Goal: Transaction & Acquisition: Book appointment/travel/reservation

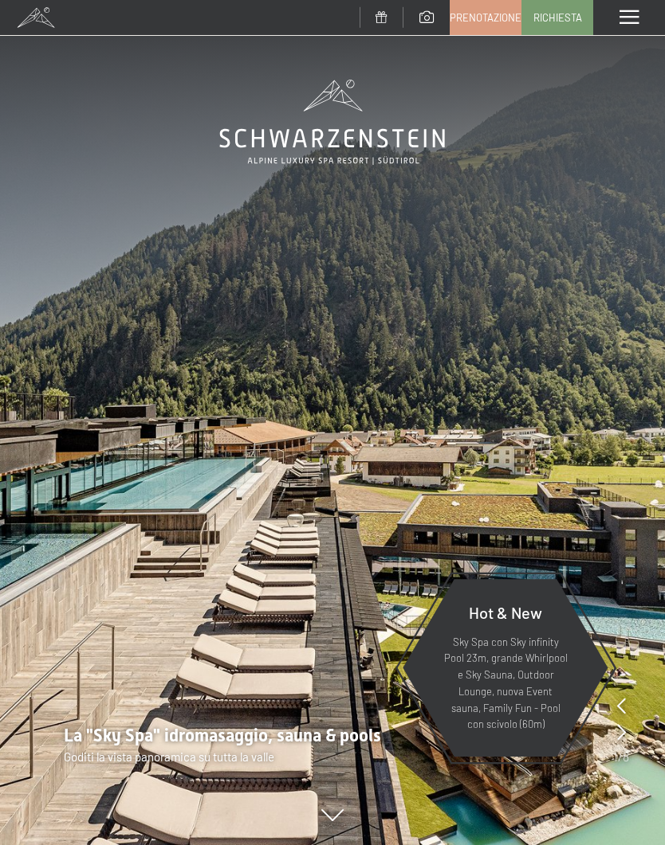
click at [622, 23] on span at bounding box center [628, 17] width 19 height 14
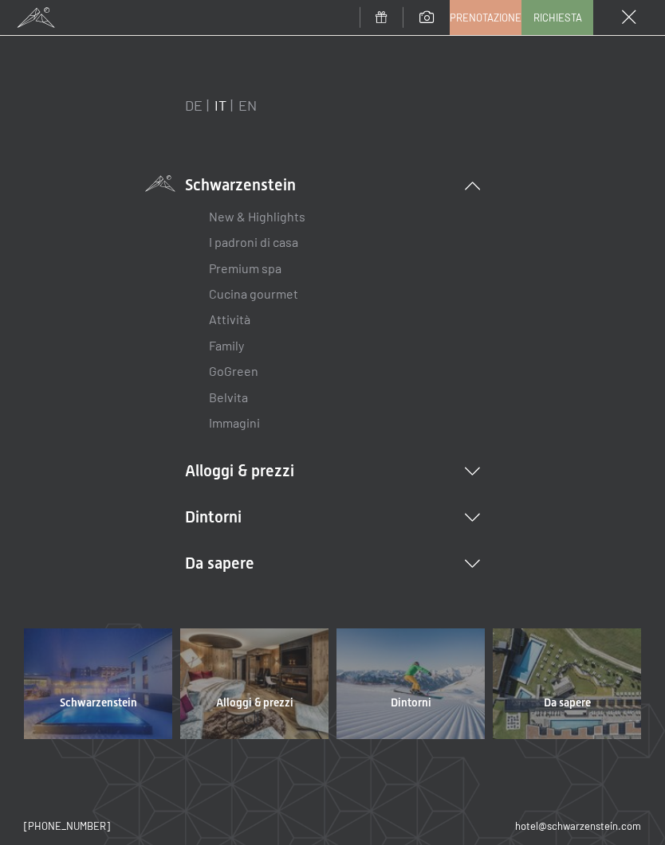
click at [471, 473] on icon at bounding box center [472, 472] width 15 height 8
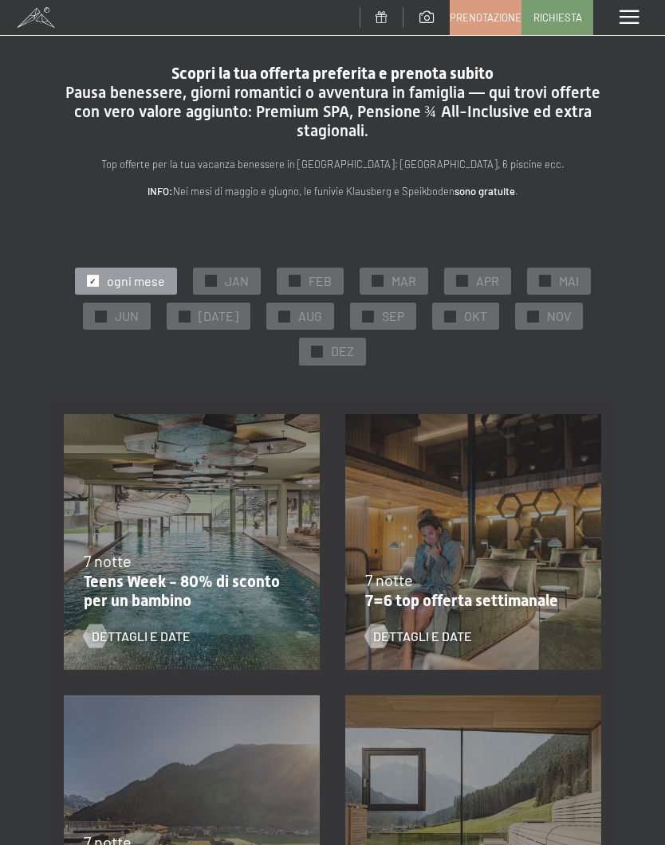
click at [434, 327] on div "✓ OKT" at bounding box center [465, 316] width 67 height 27
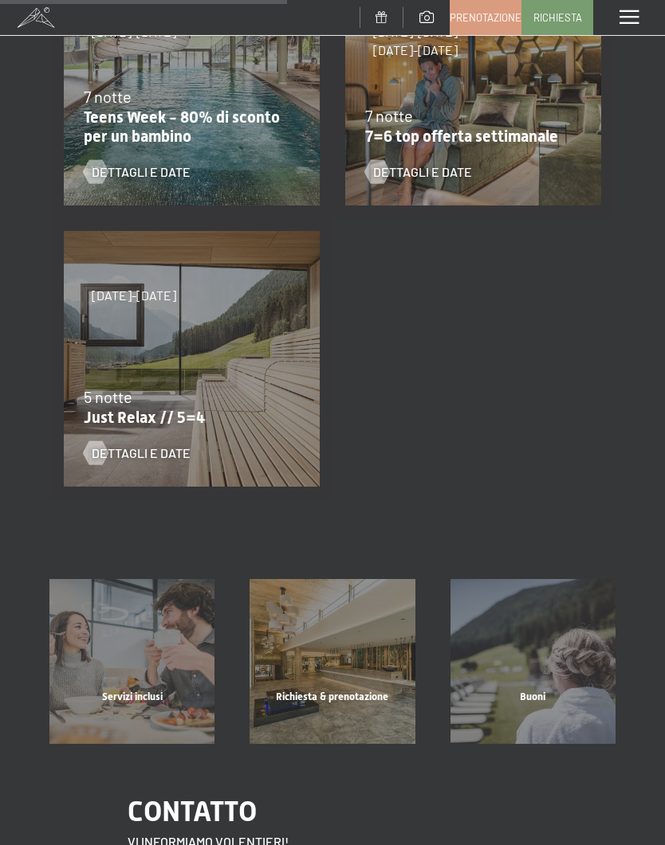
scroll to position [466, 0]
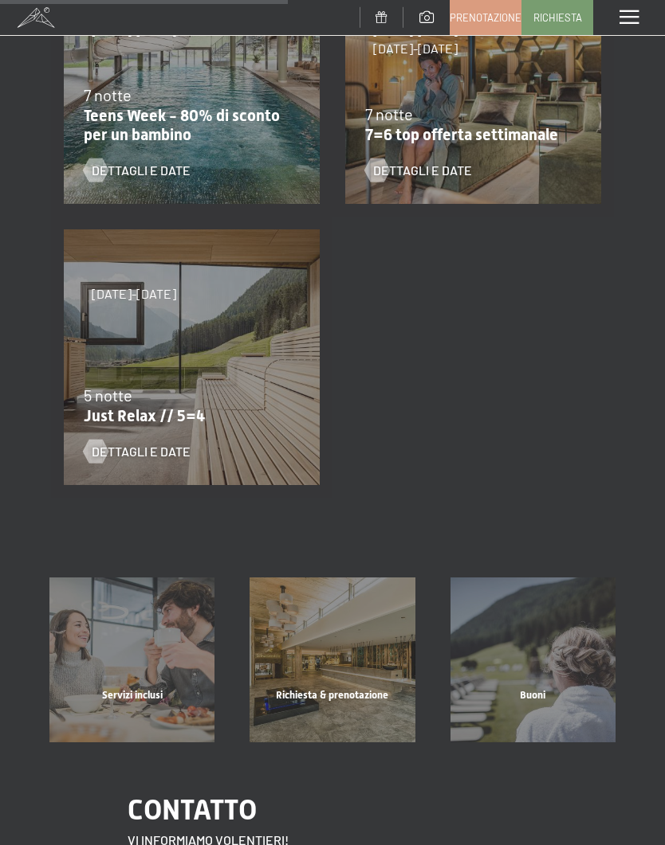
click at [163, 444] on span "Dettagli e Date" at bounding box center [141, 452] width 99 height 18
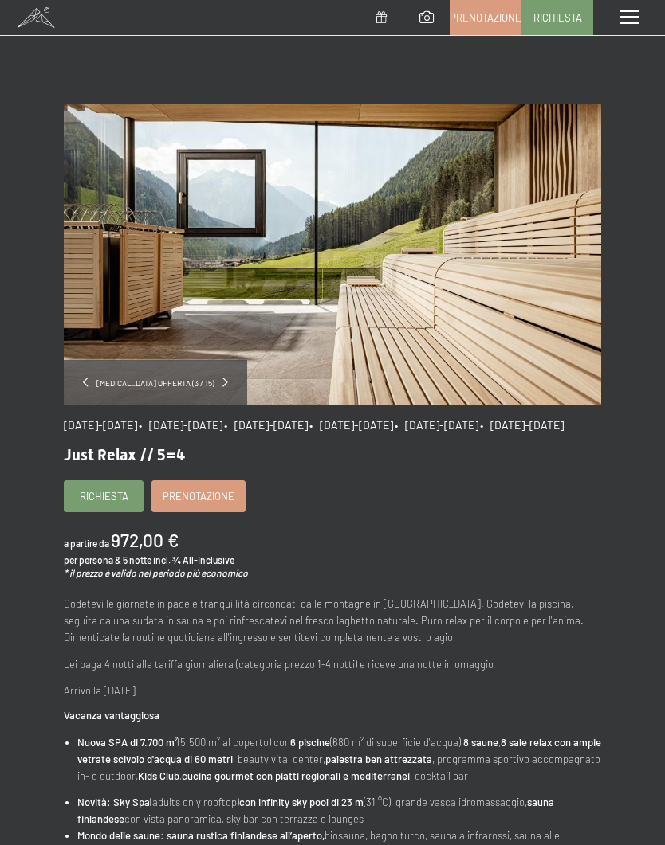
click at [216, 512] on link "Prenotazione" at bounding box center [198, 496] width 92 height 30
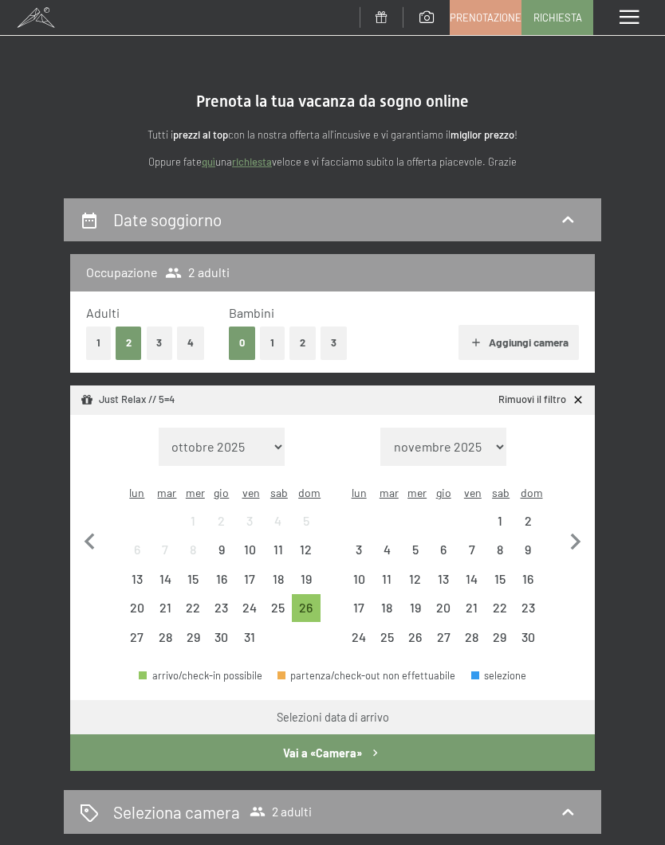
click at [571, 543] on icon "button" at bounding box center [575, 542] width 33 height 33
select select "[DATE]"
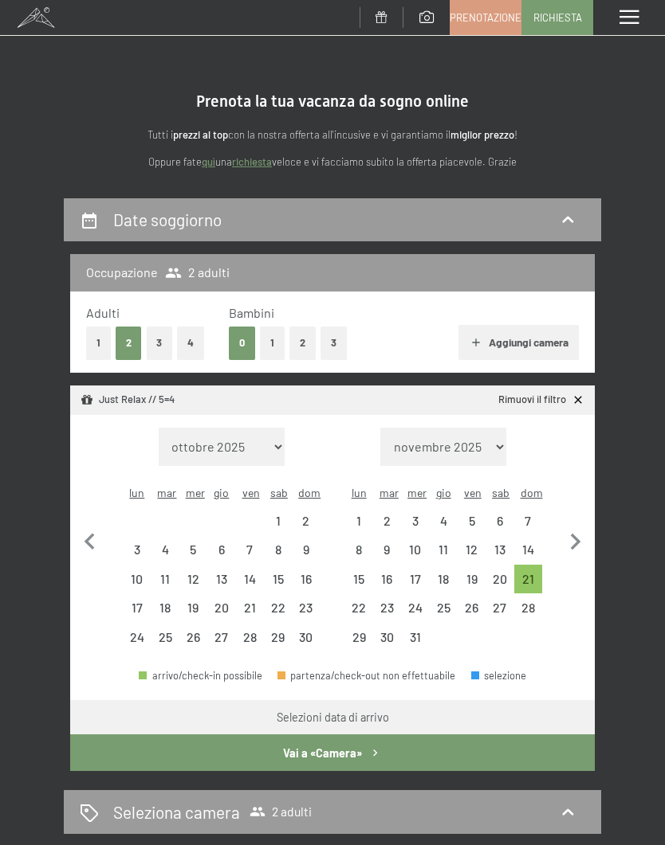
click at [480, 602] on div "26" at bounding box center [471, 614] width 25 height 25
select select "[DATE]"
click at [533, 573] on div "21" at bounding box center [528, 585] width 25 height 25
select select "[DATE]"
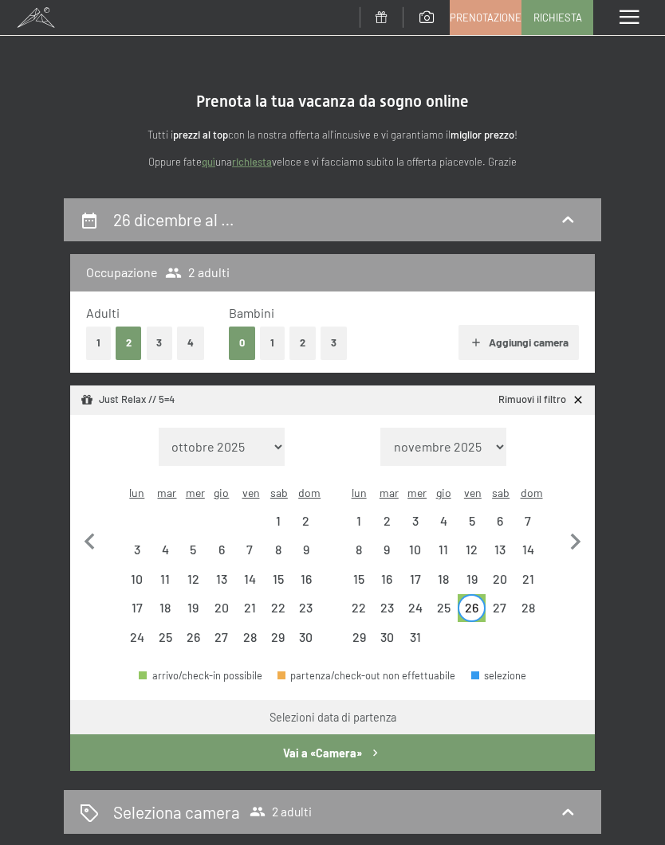
select select "[DATE]"
click at [346, 735] on button "Vai a «Camera»" at bounding box center [332, 753] width 524 height 37
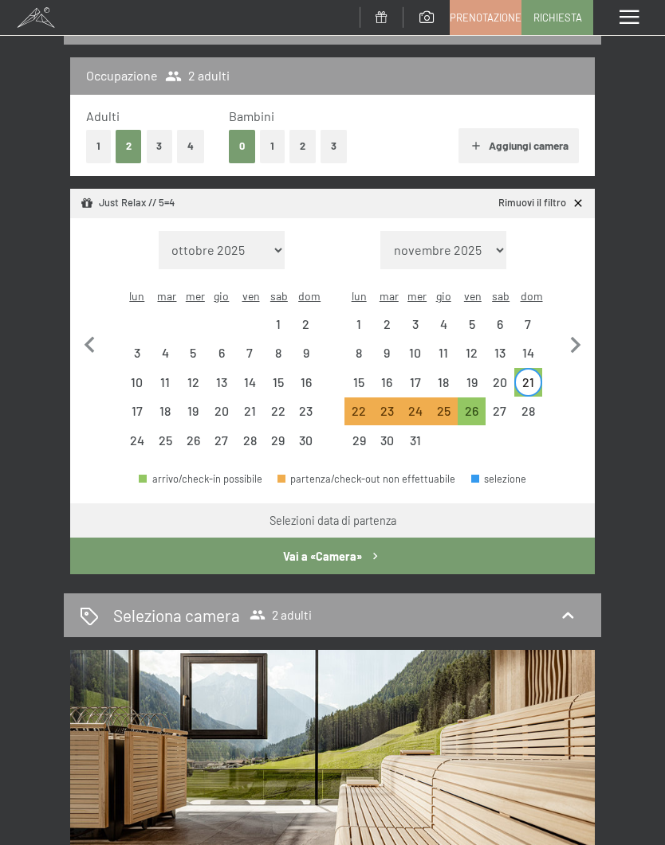
select select "[DATE]"
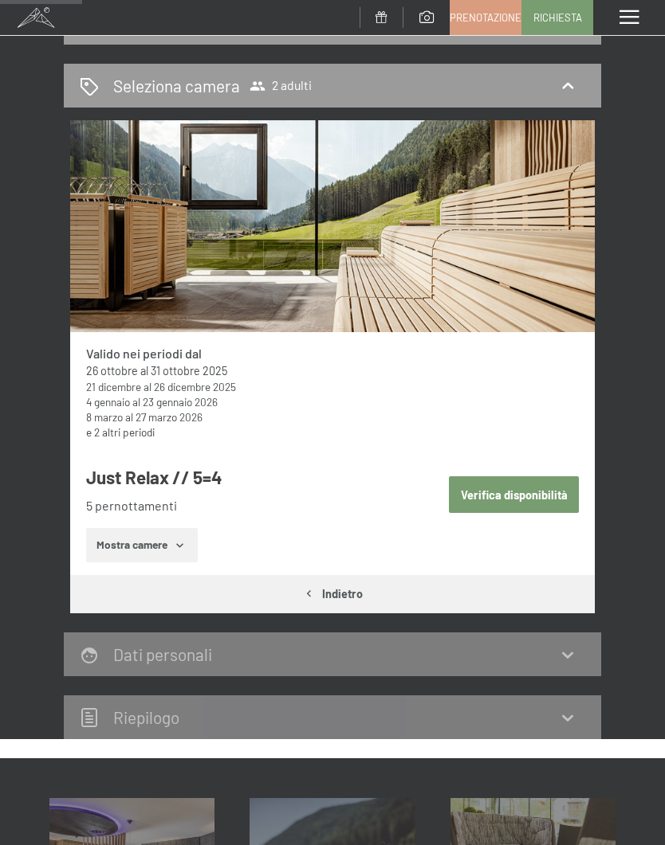
click at [527, 496] on button "Verifica disponibilità" at bounding box center [514, 495] width 130 height 37
select select "[DATE]"
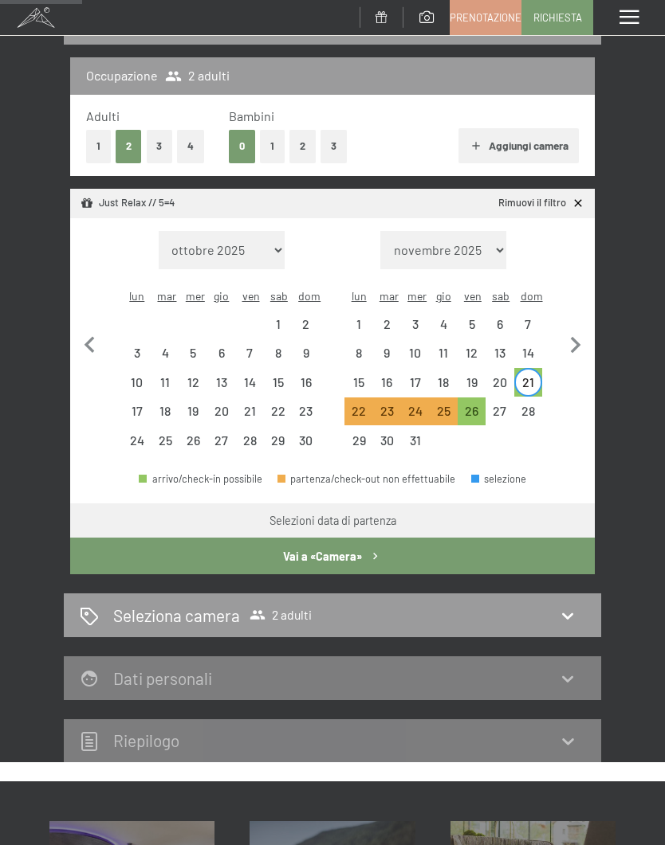
click at [353, 543] on button "Vai a «Camera»" at bounding box center [332, 556] width 524 height 37
select select "[DATE]"
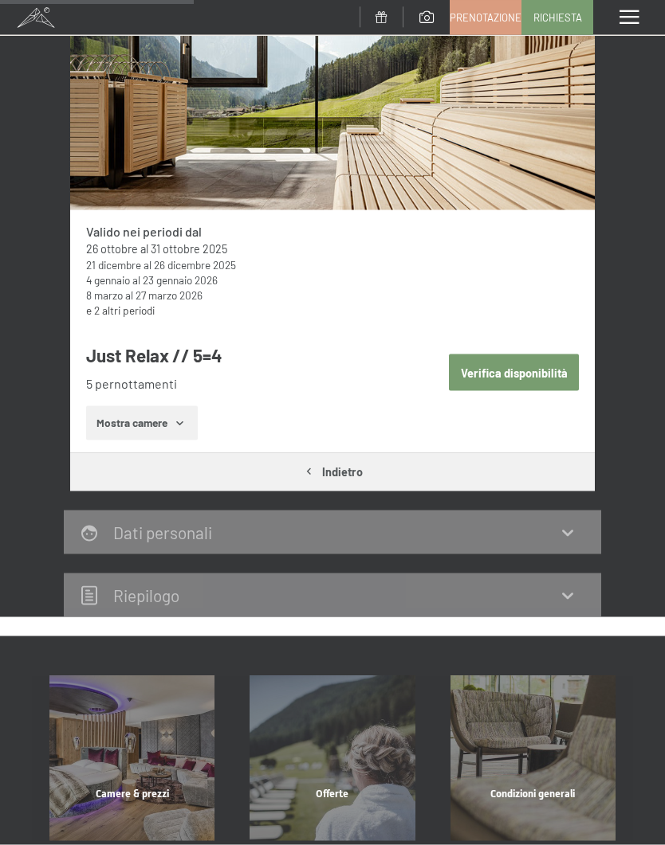
click at [521, 371] on button "Verifica disponibilità" at bounding box center [514, 373] width 130 height 37
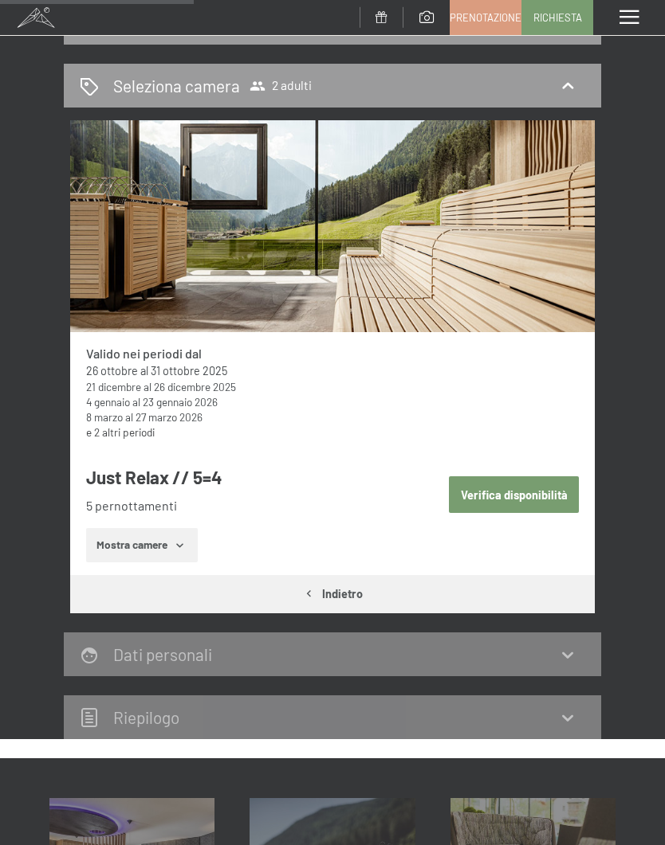
select select "[DATE]"
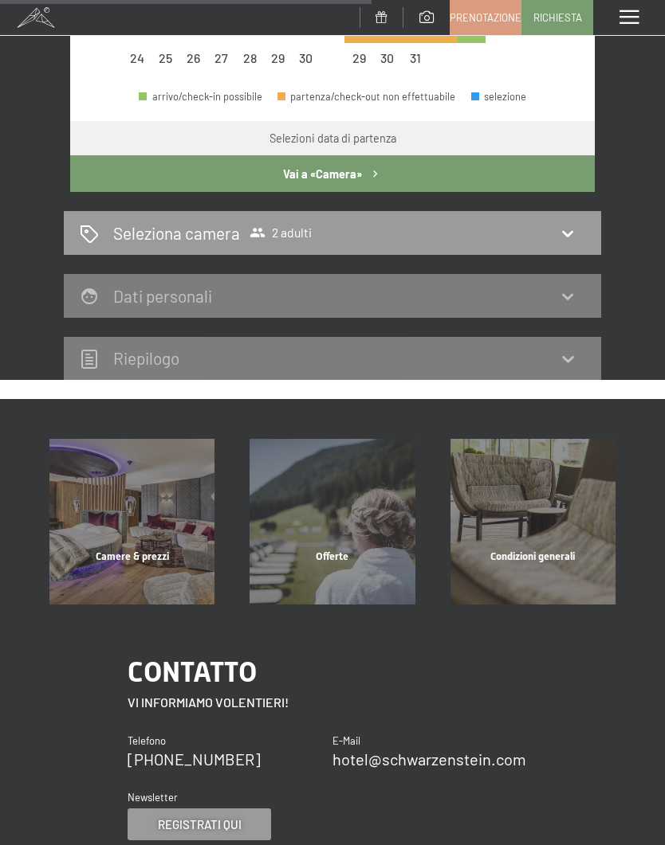
scroll to position [580, 0]
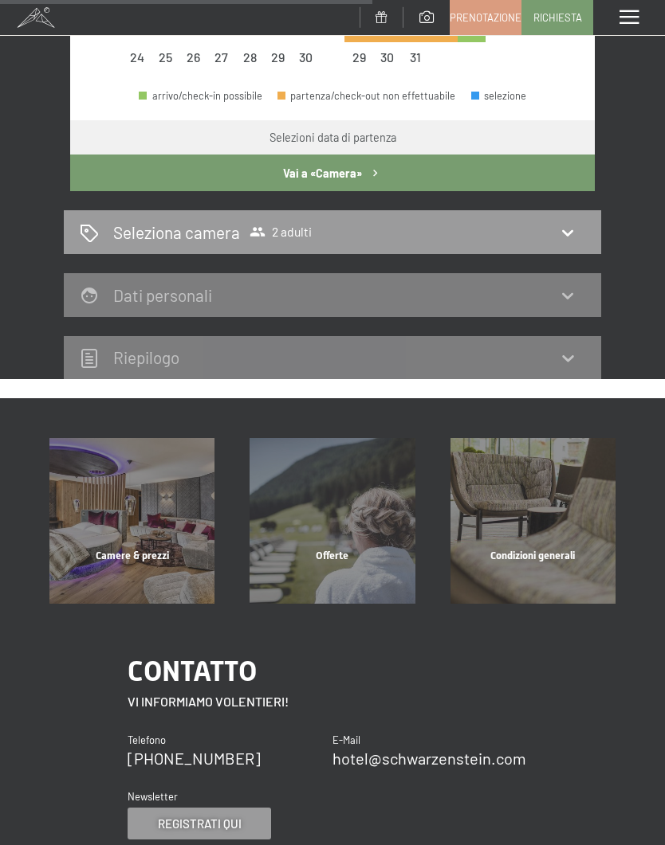
click at [567, 223] on icon at bounding box center [567, 232] width 19 height 19
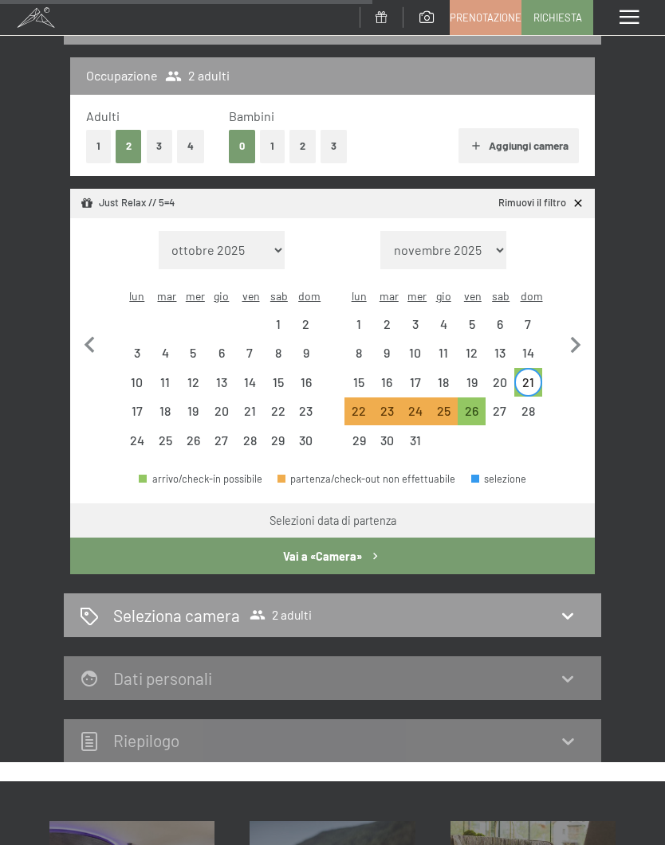
select select "[DATE]"
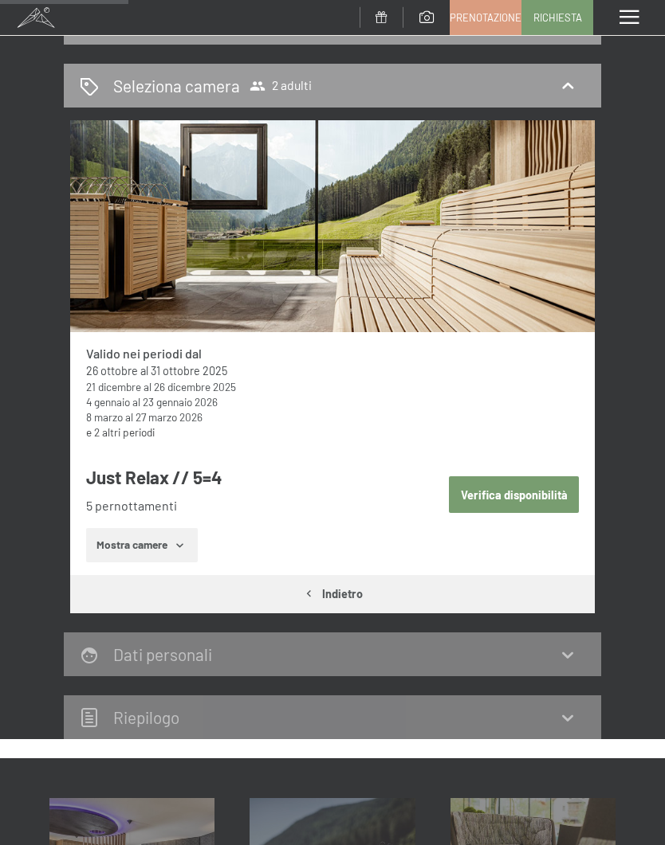
click at [188, 545] on button "Mostra camere" at bounding box center [142, 545] width 112 height 35
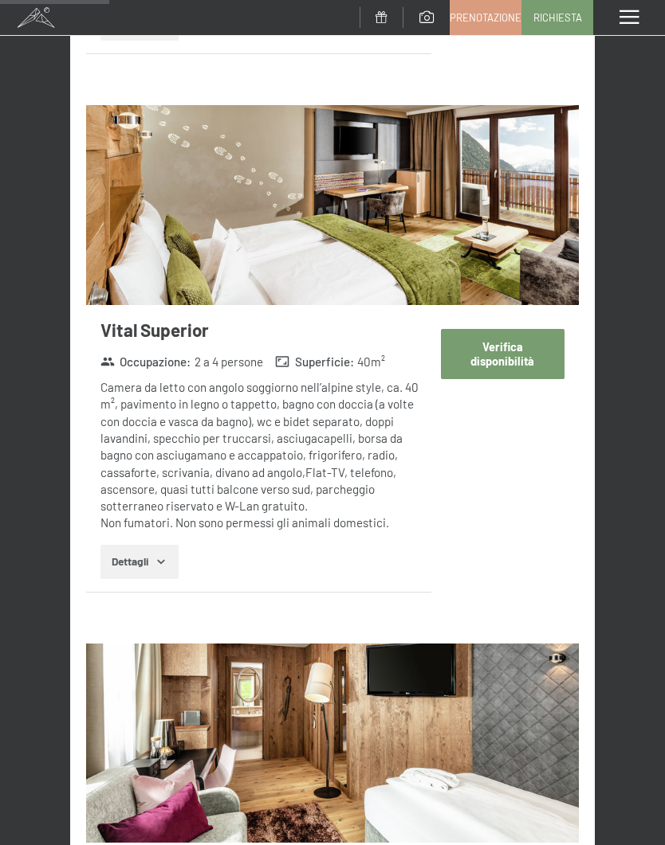
scroll to position [1341, 0]
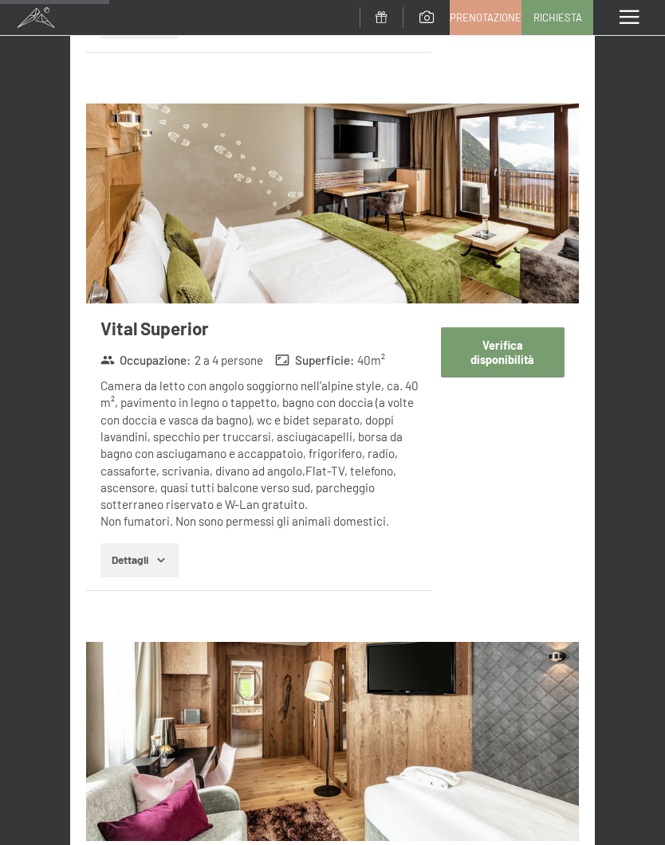
click at [509, 351] on button "Verifica disponibilità" at bounding box center [503, 352] width 124 height 50
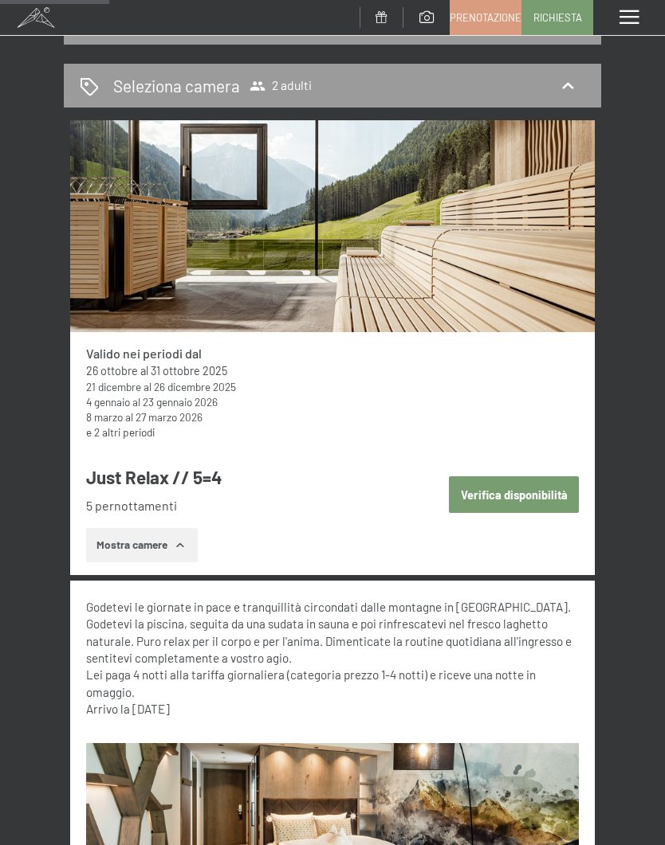
select select "[DATE]"
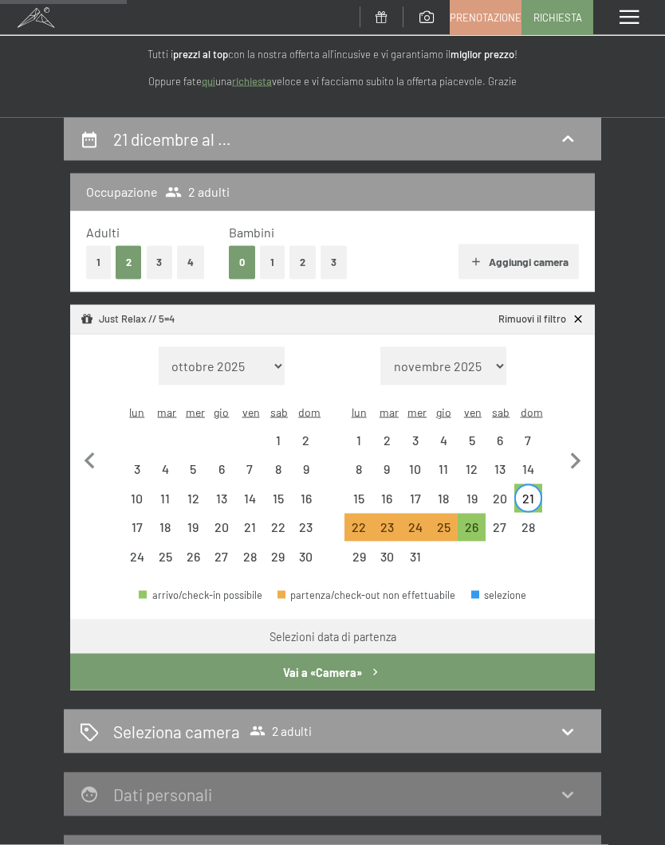
scroll to position [0, 0]
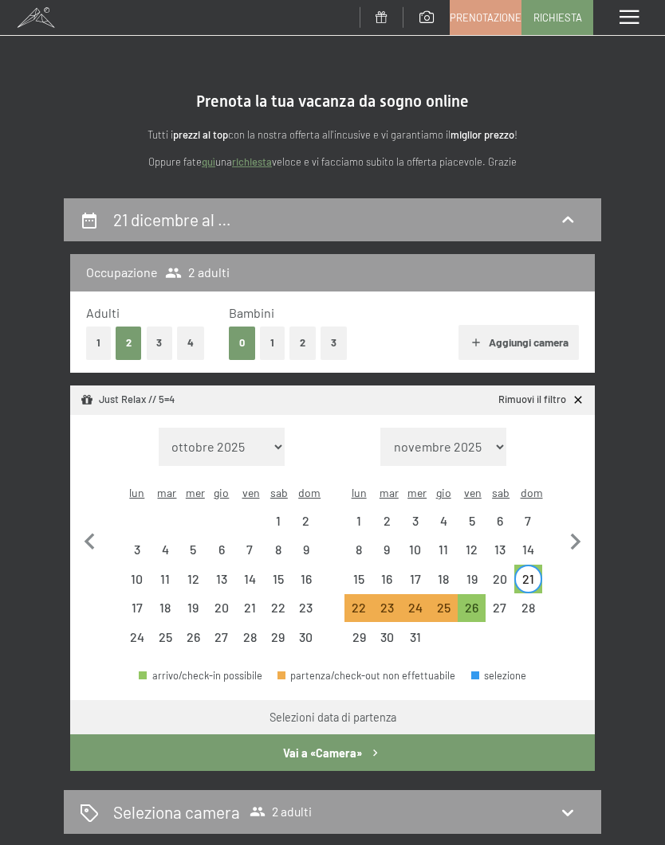
click at [485, 29] on link "Prenotazione" at bounding box center [485, 17] width 70 height 33
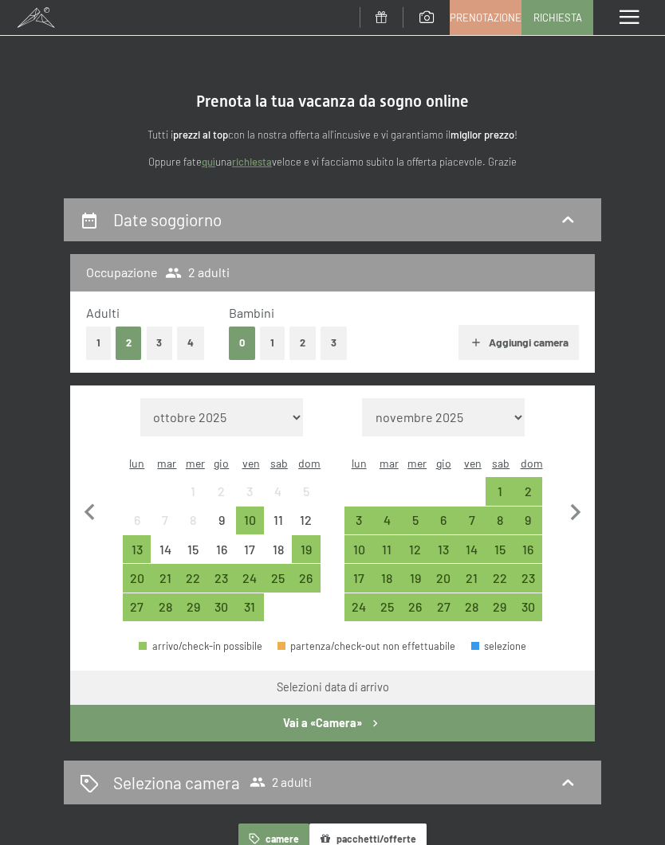
click at [226, 572] on div "23" at bounding box center [221, 584] width 25 height 25
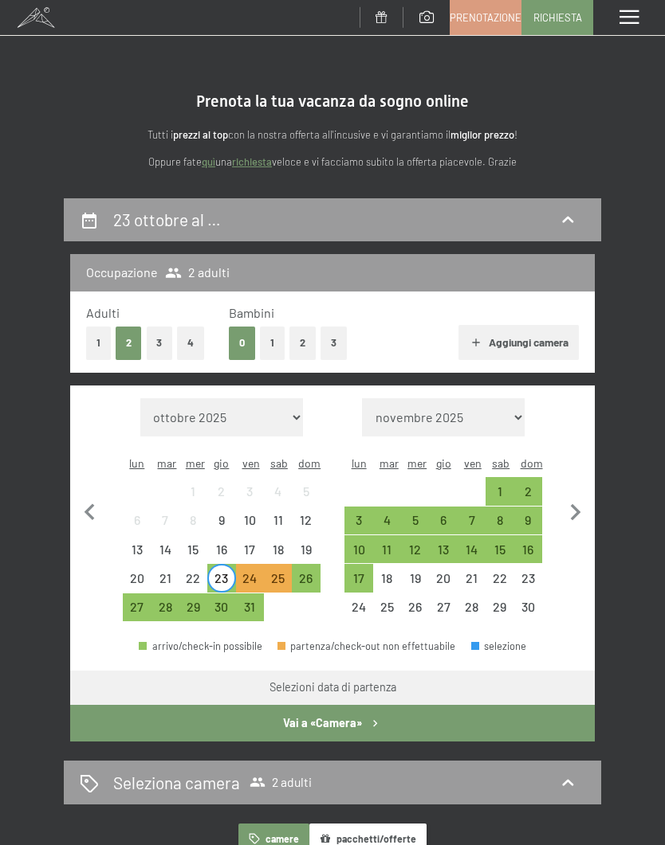
click at [319, 564] on div "26" at bounding box center [306, 578] width 28 height 28
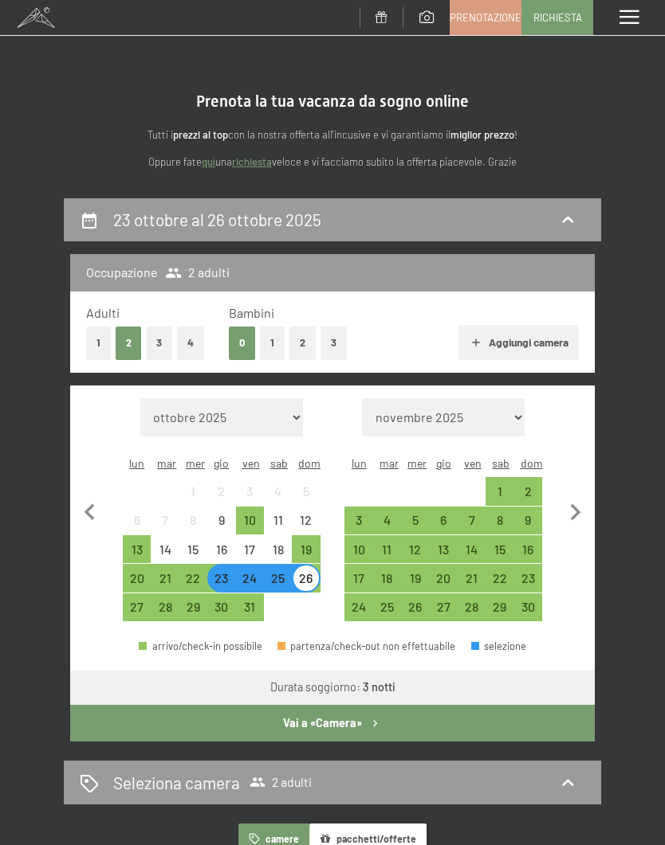
click at [331, 709] on button "Vai a «Camera»" at bounding box center [332, 723] width 524 height 37
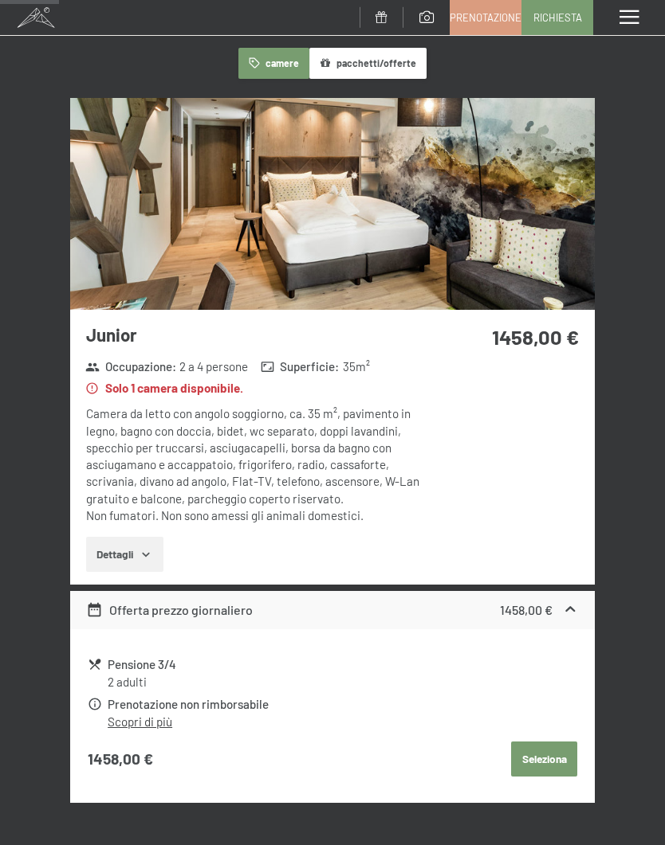
scroll to position [274, 0]
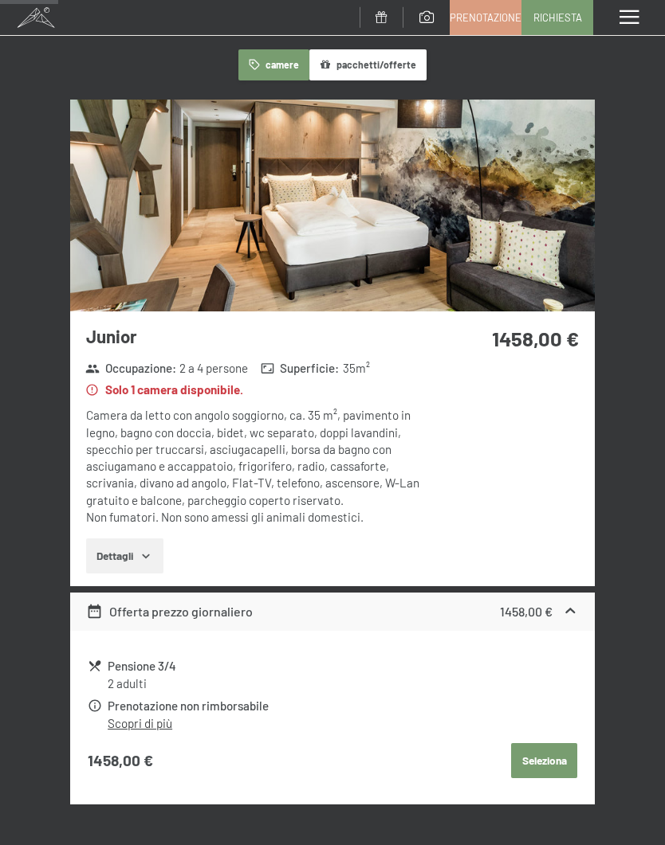
click at [148, 555] on icon "button" at bounding box center [146, 557] width 7 height 4
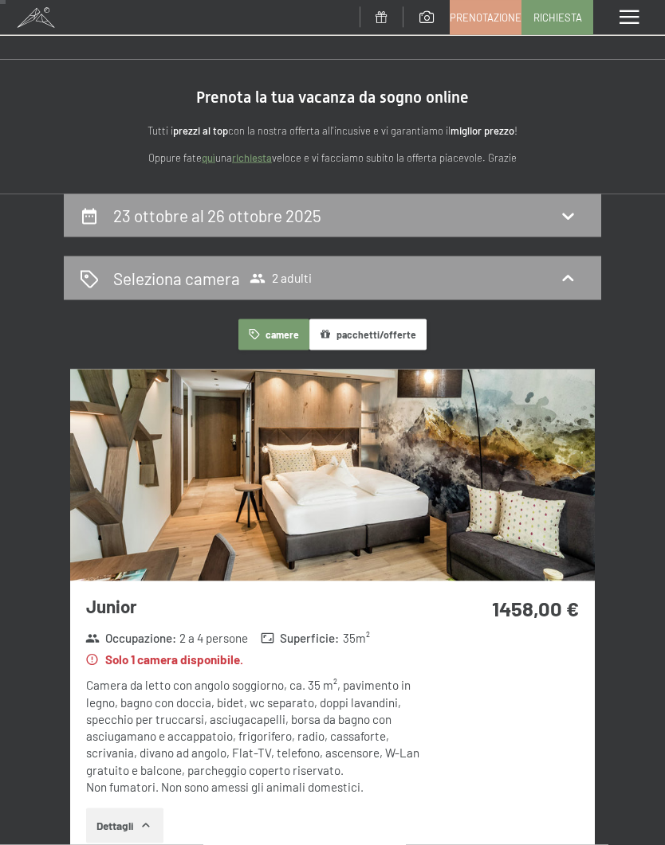
scroll to position [0, 0]
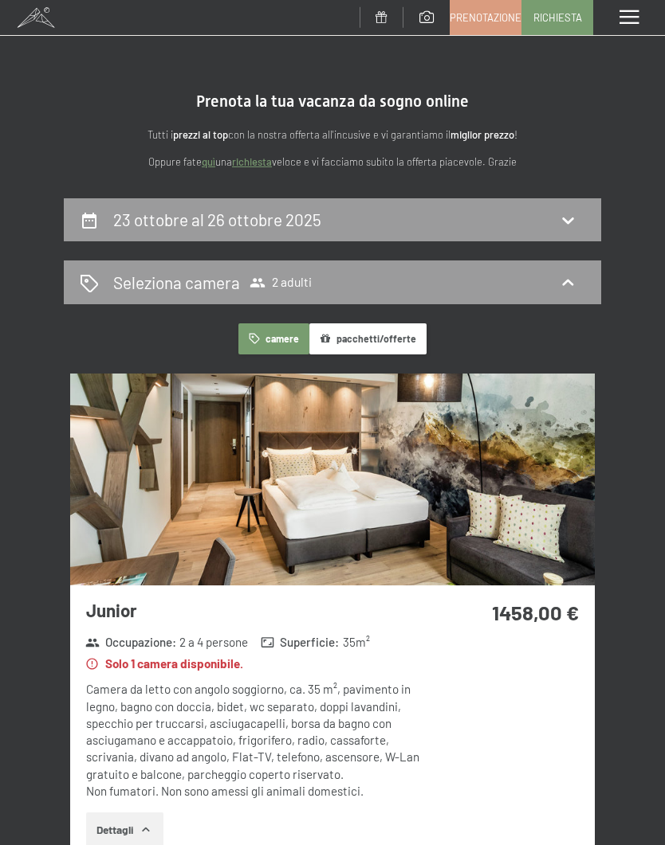
click at [482, 22] on span "Prenotazione" at bounding box center [485, 17] width 72 height 14
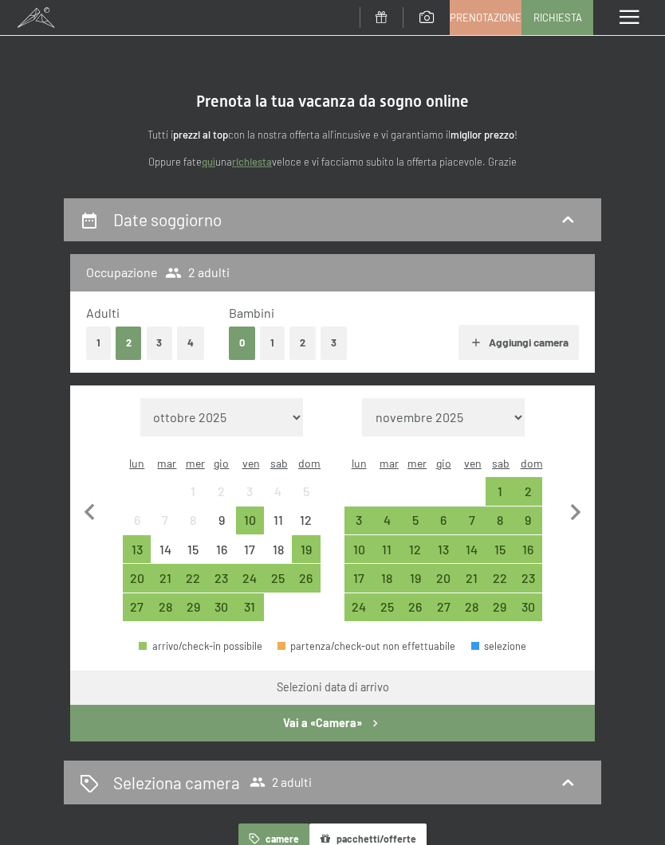
click at [575, 508] on icon "button" at bounding box center [575, 512] width 33 height 33
select select "[DATE]"
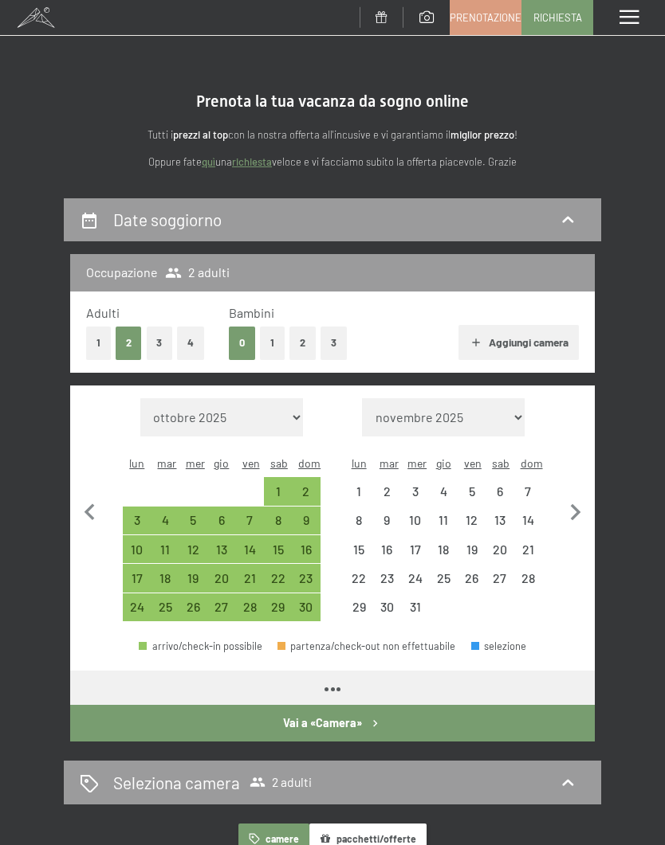
select select "[DATE]"
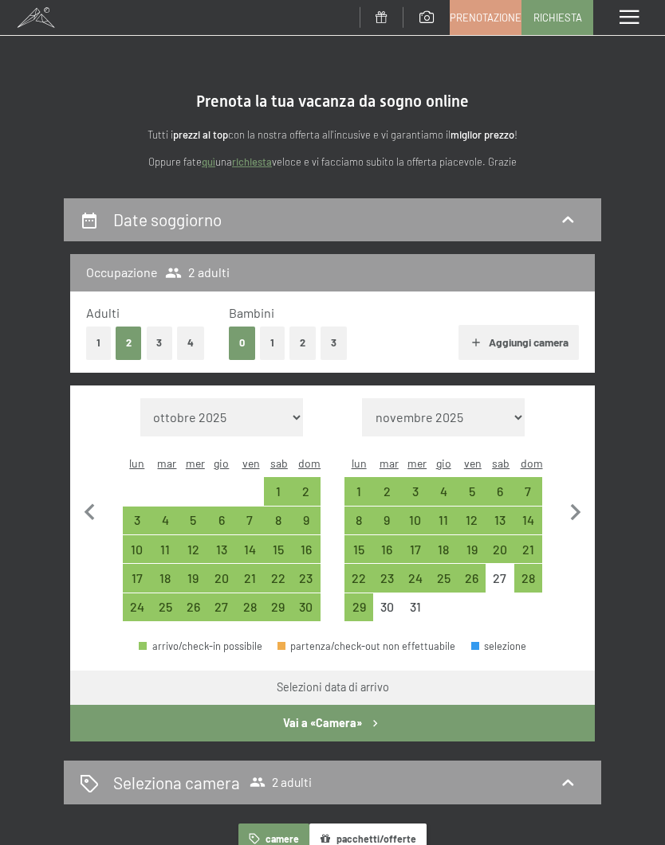
click at [572, 508] on icon "button" at bounding box center [576, 512] width 10 height 17
select select "[DATE]"
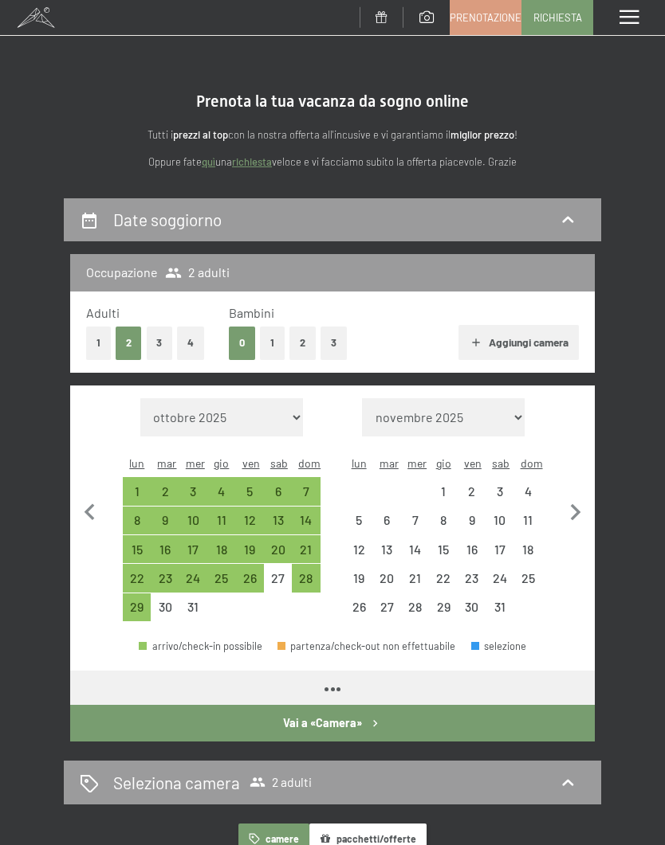
select select "[DATE]"
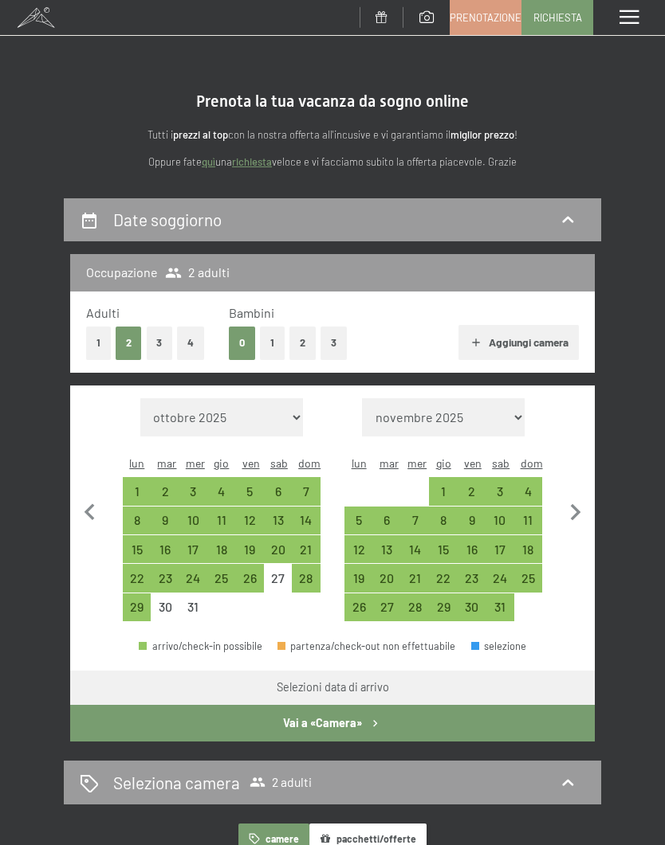
click at [453, 514] on div "8" at bounding box center [442, 526] width 25 height 25
select select "[DATE]"
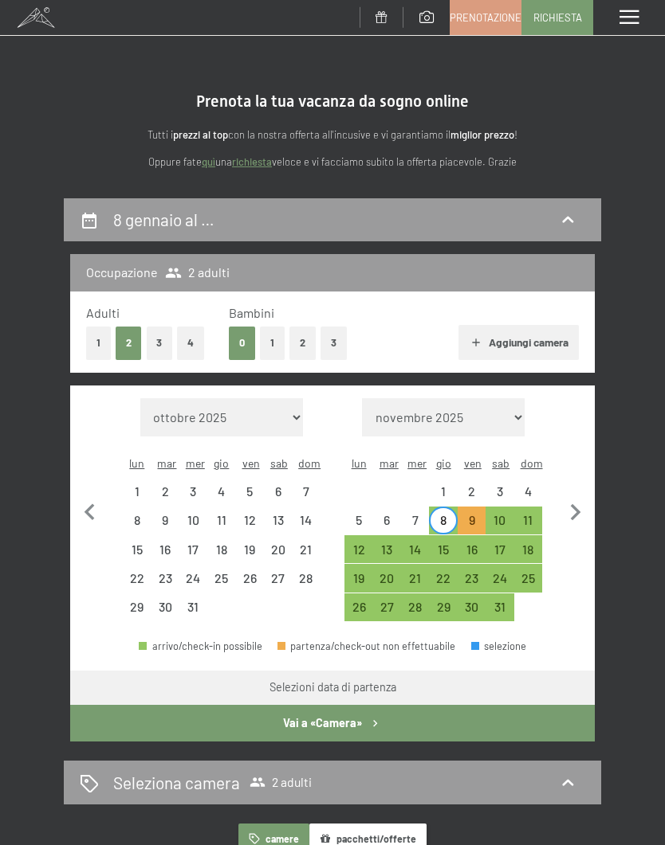
click at [532, 514] on div "11" at bounding box center [528, 526] width 25 height 25
select select "[DATE]"
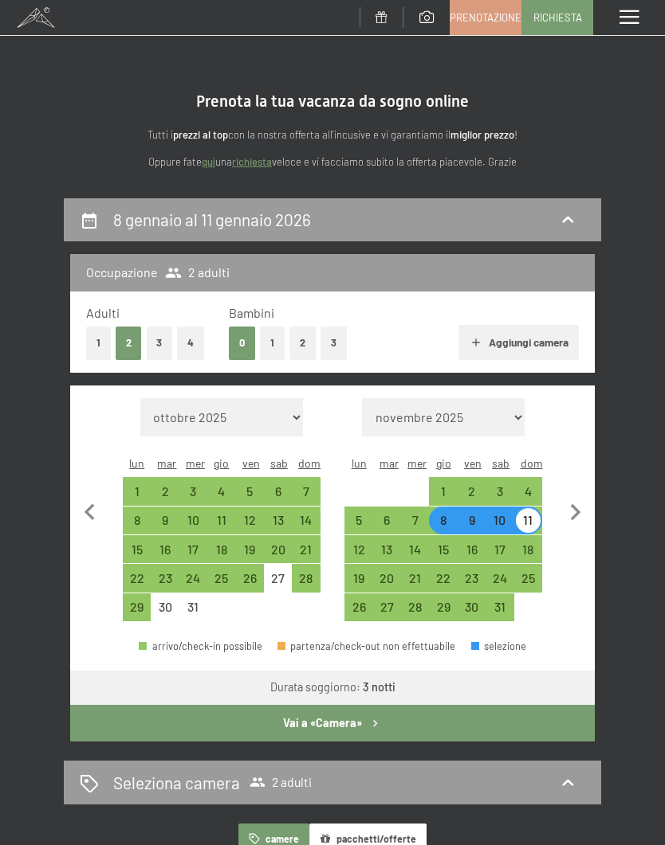
click at [345, 708] on button "Vai a «Camera»" at bounding box center [332, 723] width 524 height 37
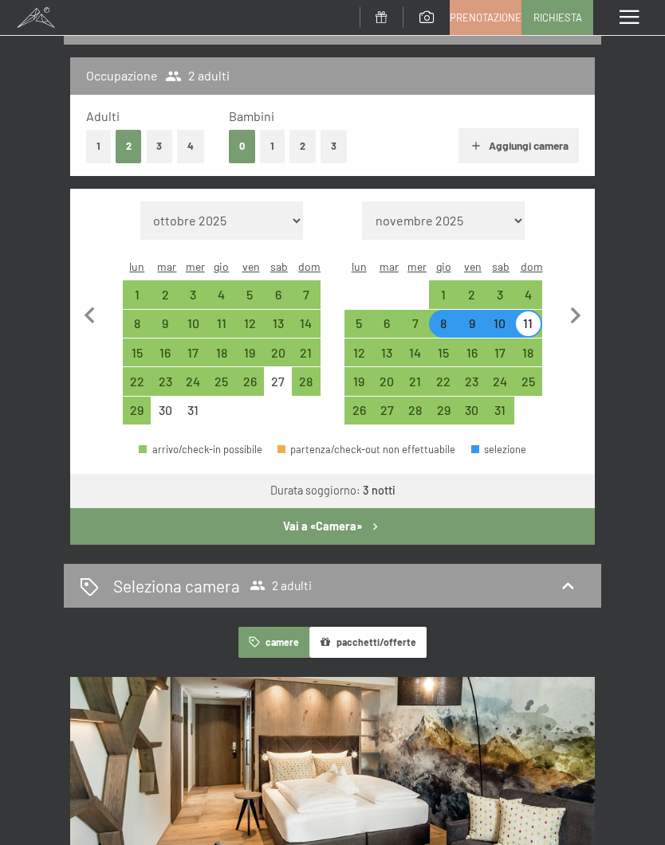
select select "[DATE]"
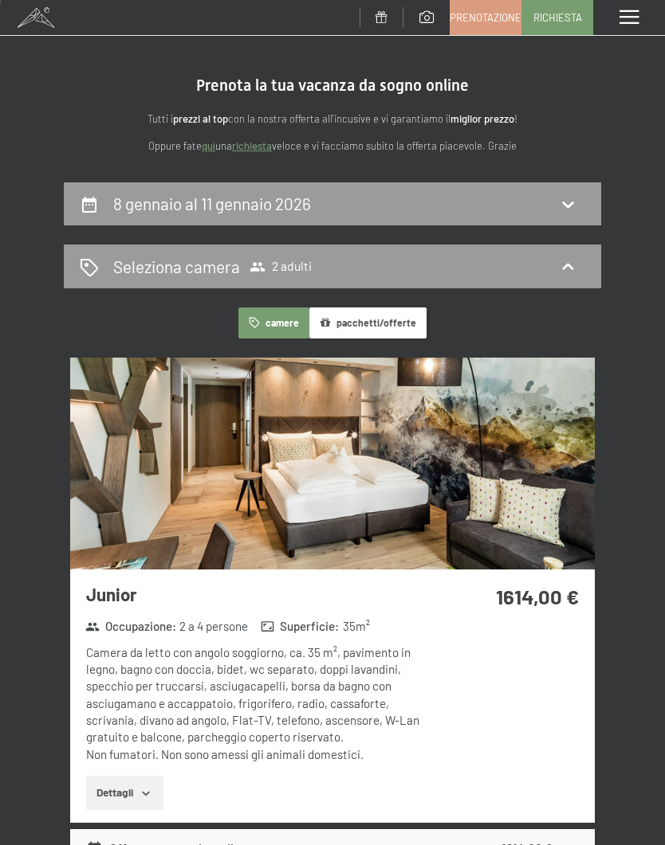
scroll to position [0, 0]
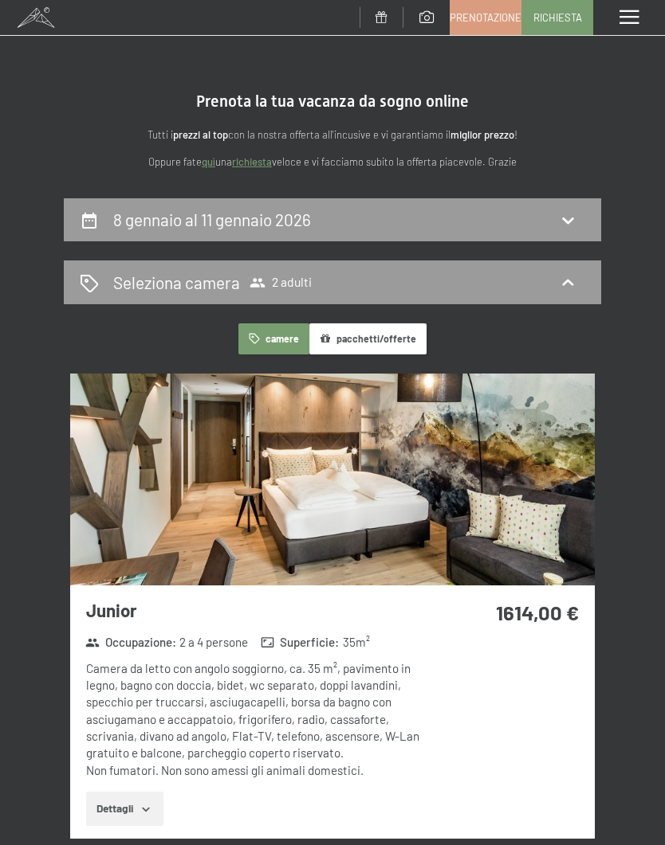
click at [374, 342] on button "pacchetti/offerte" at bounding box center [367, 339] width 117 height 31
